Goal: Task Accomplishment & Management: Manage account settings

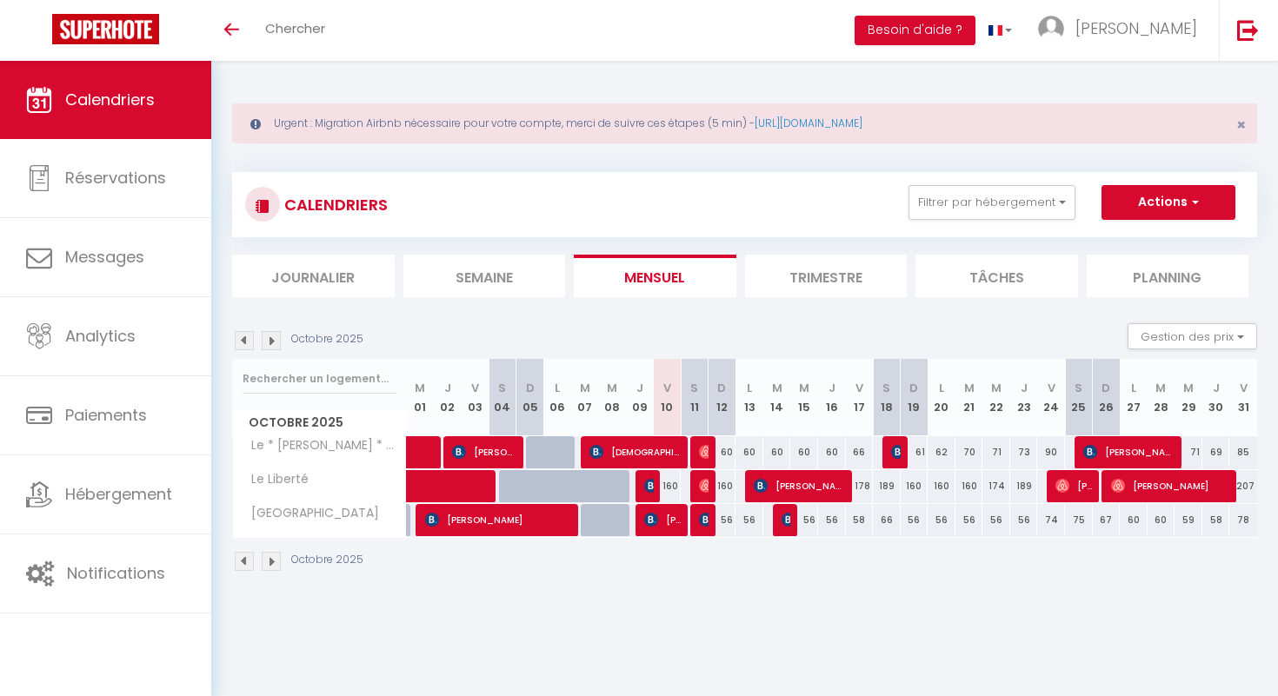
click at [273, 343] on img at bounding box center [271, 340] width 19 height 19
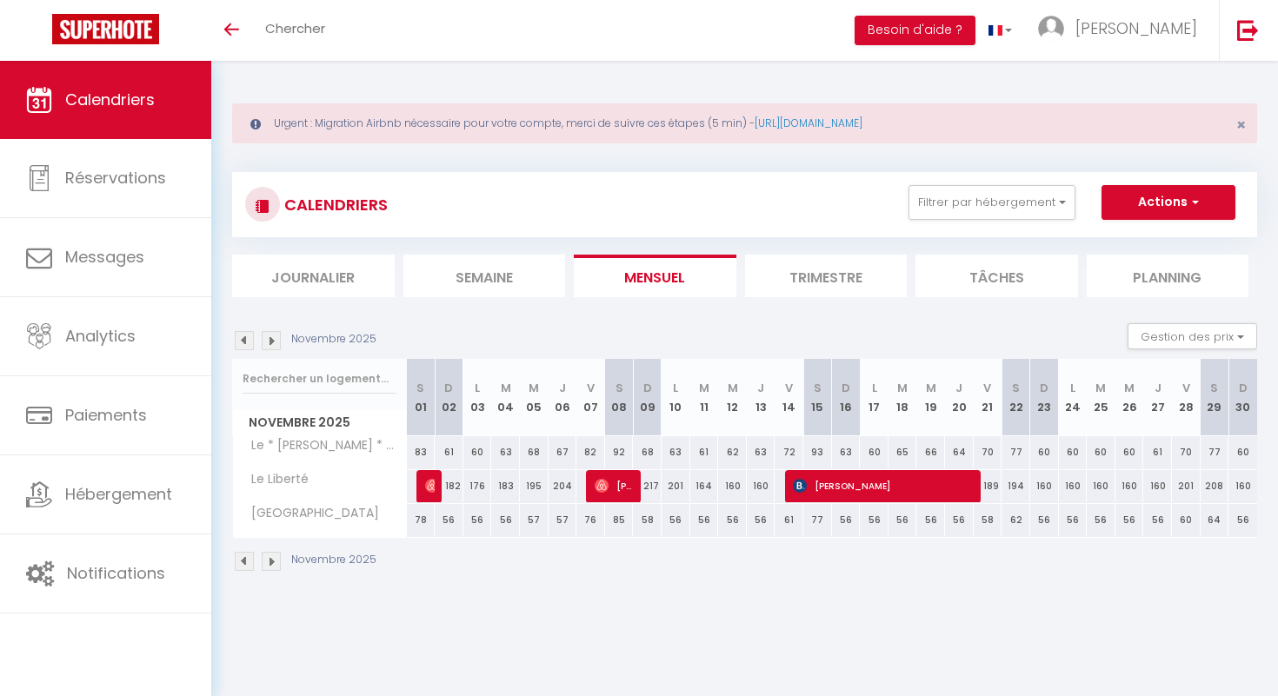
click at [273, 343] on img at bounding box center [271, 340] width 19 height 19
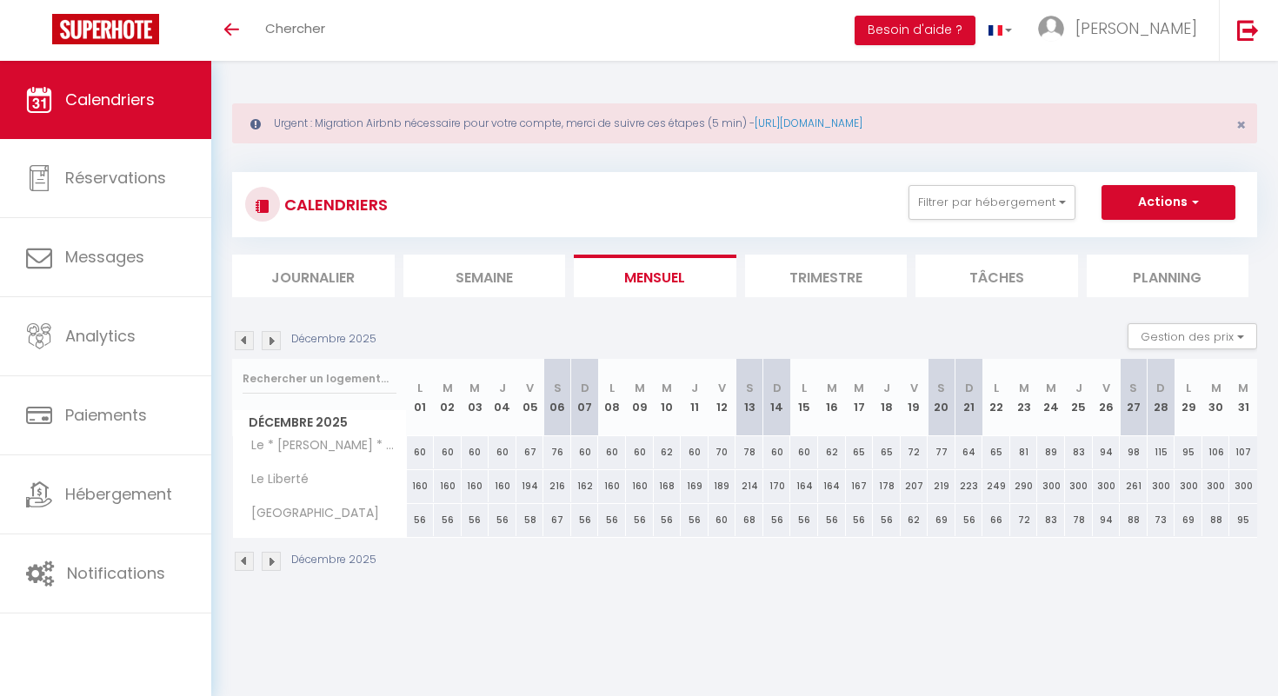
click at [245, 341] on img at bounding box center [244, 340] width 19 height 19
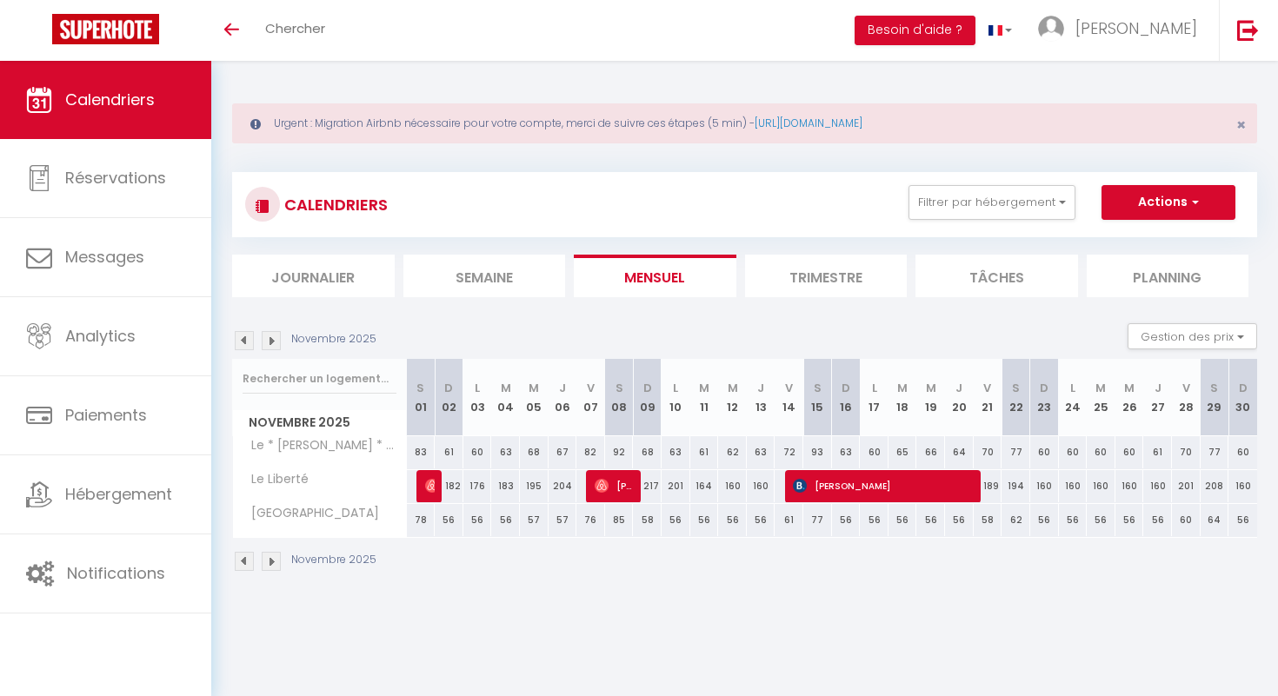
click at [245, 341] on img at bounding box center [244, 340] width 19 height 19
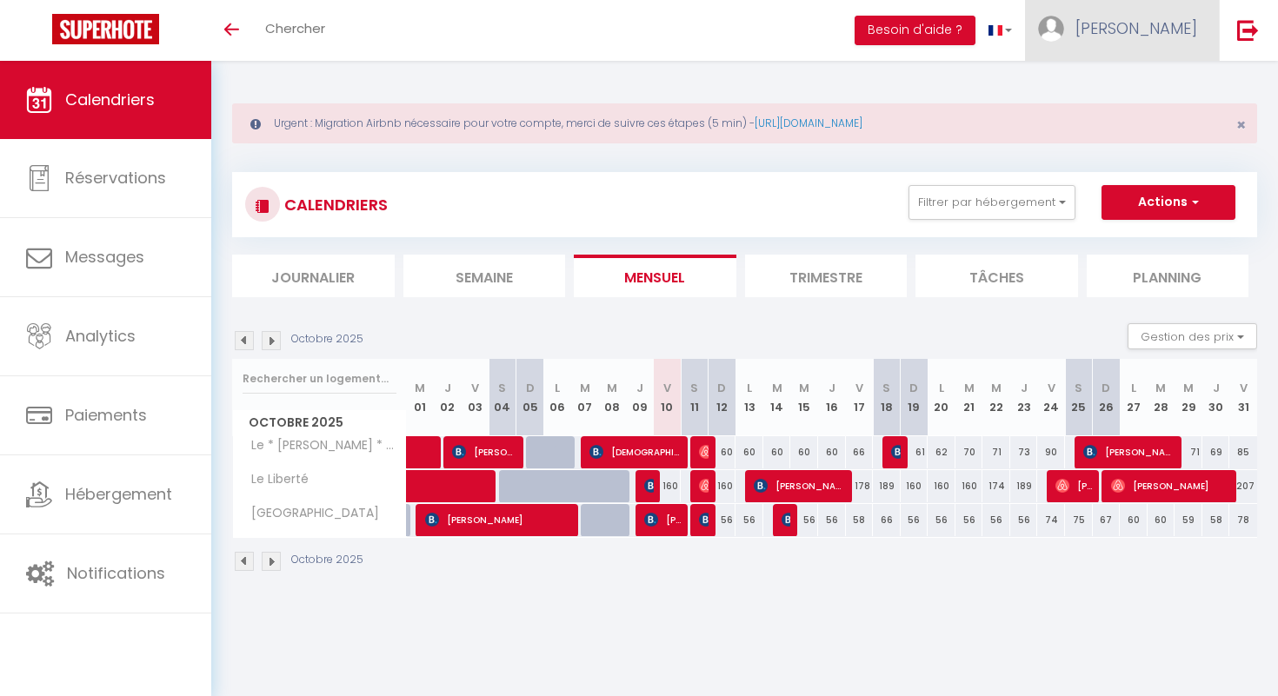
click at [1182, 31] on span "[PERSON_NAME]" at bounding box center [1137, 28] width 122 height 22
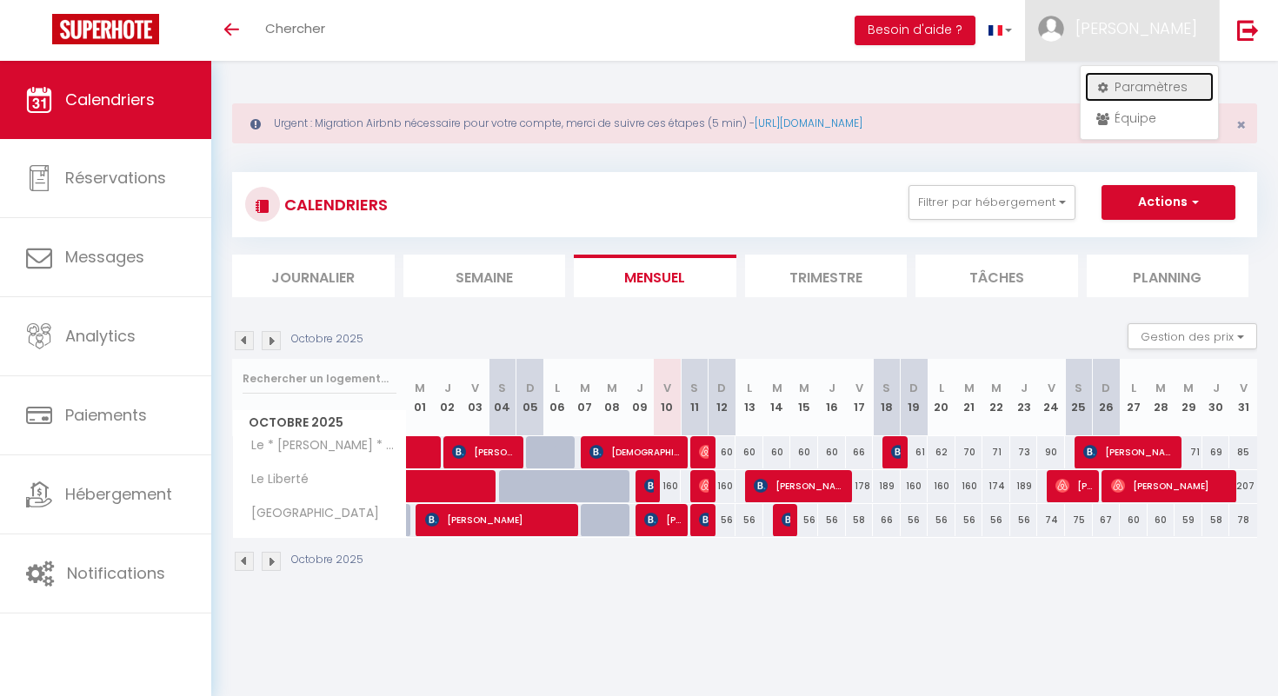
click at [1129, 94] on link "Paramètres" at bounding box center [1149, 87] width 129 height 30
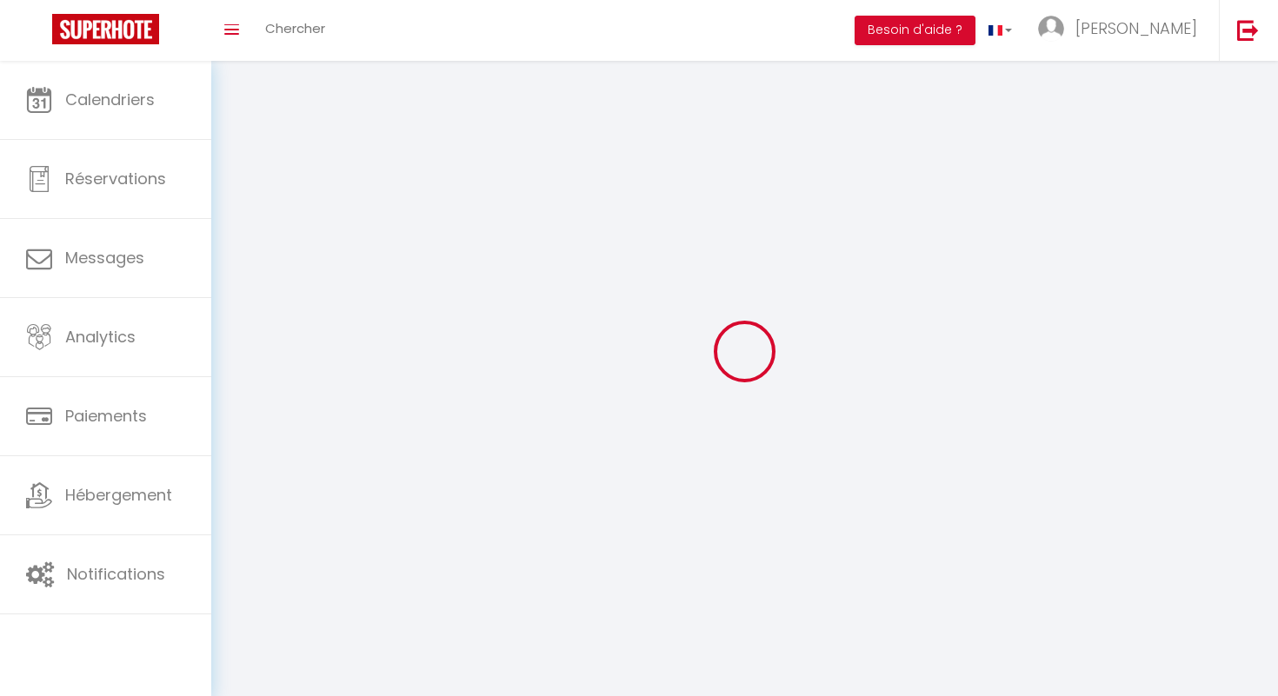
type input "[PERSON_NAME]"
type input "Anguenot"
type input "0659234751"
type input "[STREET_ADDRESS]"
type input "21380"
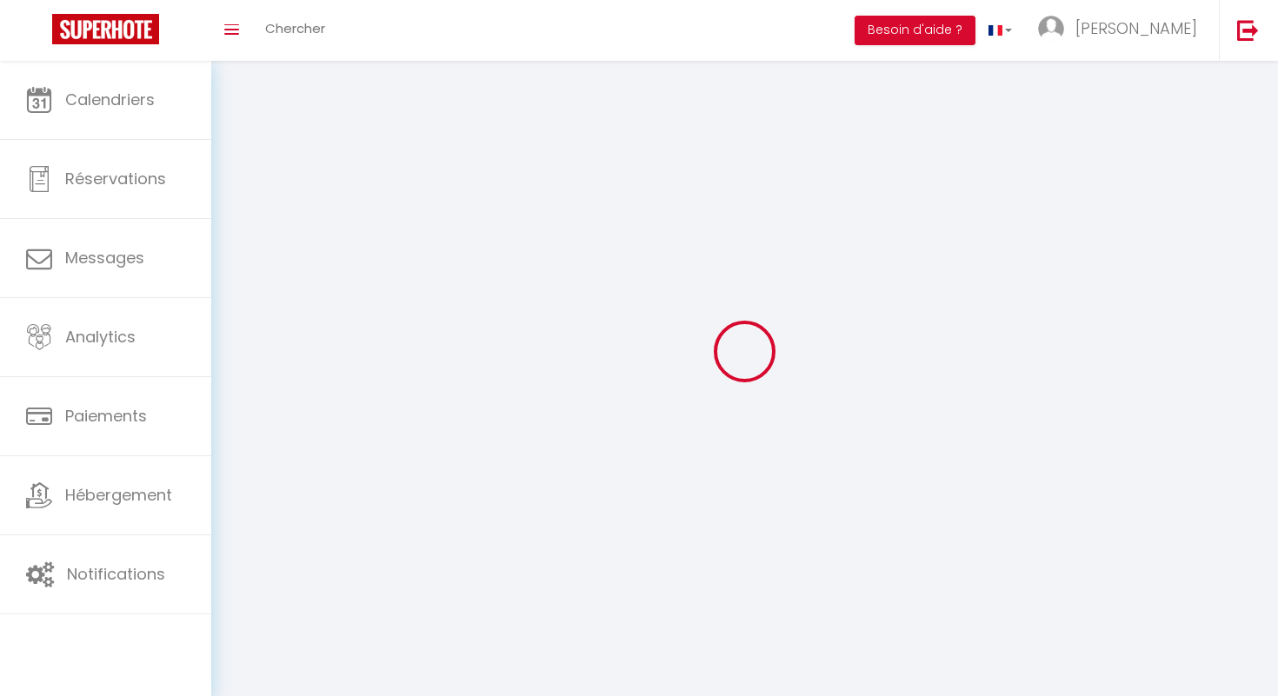
type input "MESSIGNY ET VANTOUX"
type input "IjNKhzqgrcXTjSsKwri72FXCZ"
type input "dLAgEwS7SCbdBeptlLW2EoUb7"
type input "IjNKhzqgrcXTjSsKwri72FXCZ"
type input "dLAgEwS7SCbdBeptlLW2EoUb7"
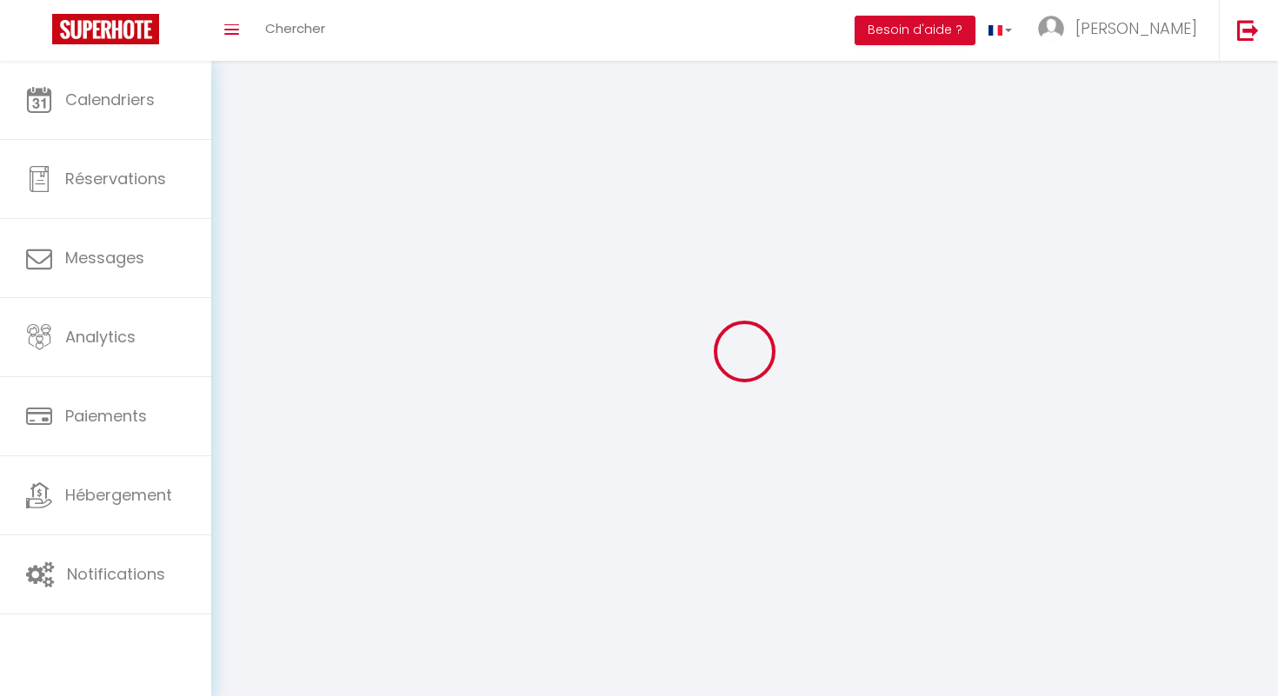
type input "[URL][DOMAIN_NAME]"
select select "28"
select select "fr"
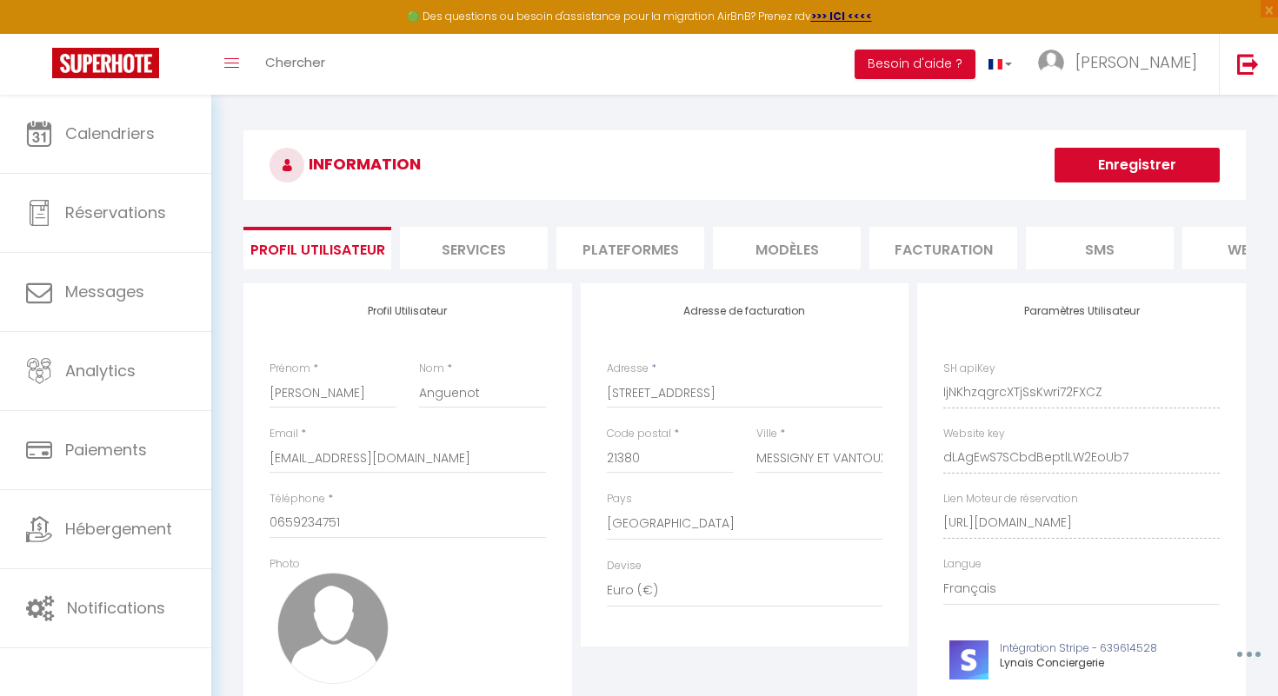
click at [629, 260] on li "Plateformes" at bounding box center [630, 248] width 148 height 43
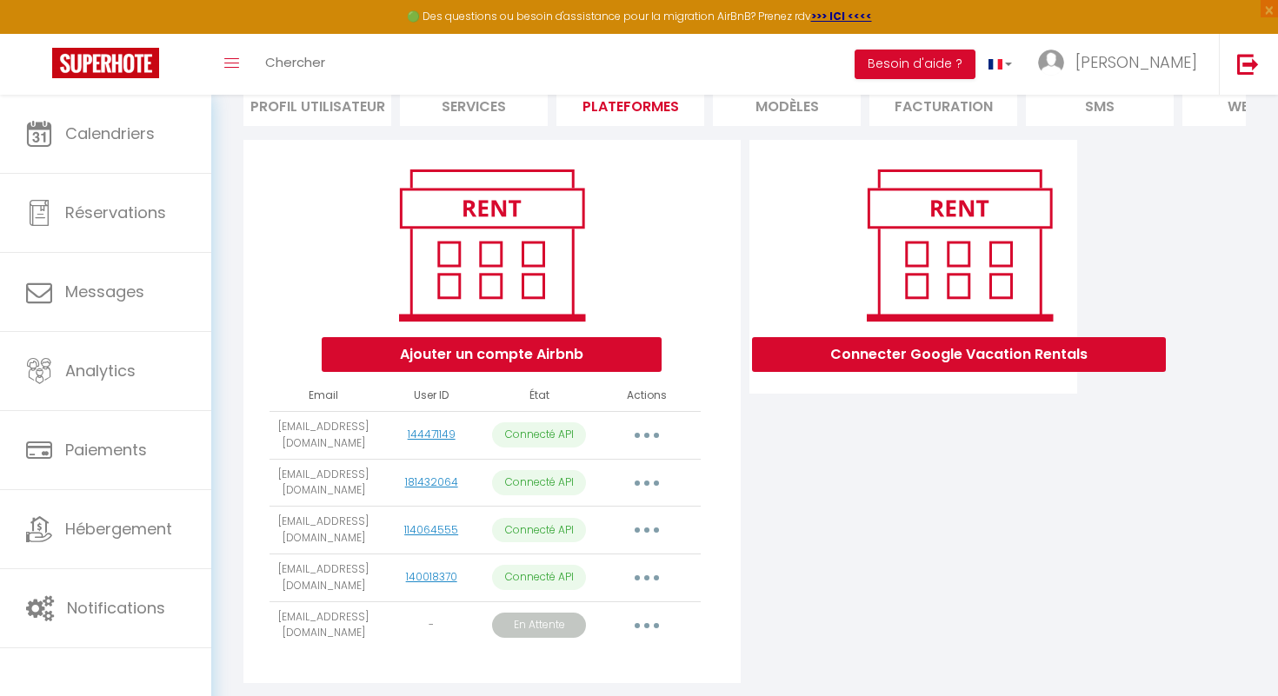
scroll to position [184, 0]
